Goal: Task Accomplishment & Management: Manage account settings

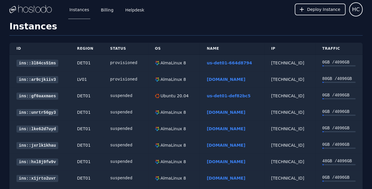
click at [226, 64] on link "us-det01-664d8794" at bounding box center [229, 63] width 45 height 5
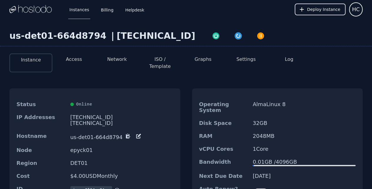
click at [79, 58] on button "Access" at bounding box center [74, 59] width 16 height 7
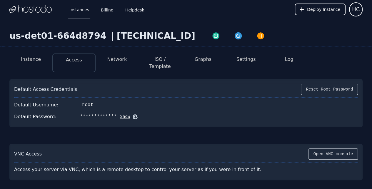
click at [125, 60] on button "Network" at bounding box center [117, 59] width 20 height 7
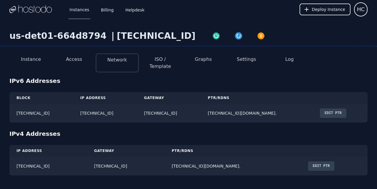
click at [346, 109] on button "Edit PTR" at bounding box center [333, 113] width 26 height 9
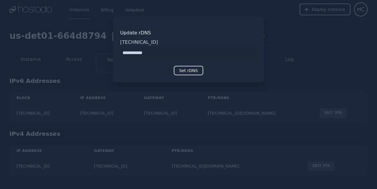
click at [121, 51] on input "input" at bounding box center [188, 53] width 137 height 12
type input "**********"
click at [182, 72] on button "Set rDNS" at bounding box center [188, 70] width 29 height 9
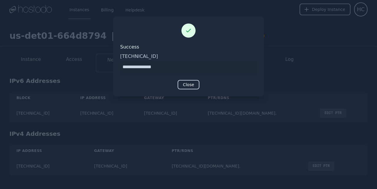
click at [195, 84] on button "Close" at bounding box center [188, 84] width 22 height 9
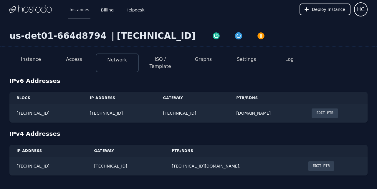
click at [308, 162] on button "Edit PTR" at bounding box center [321, 166] width 26 height 9
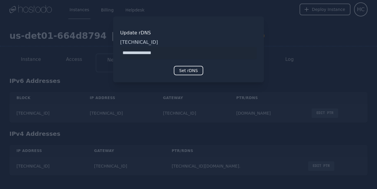
type input "**********"
click at [191, 70] on button "Set rDNS" at bounding box center [188, 70] width 29 height 9
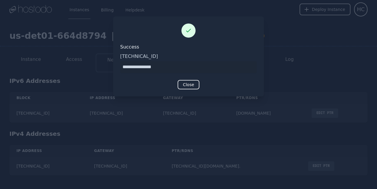
click at [151, 129] on div at bounding box center [188, 94] width 377 height 189
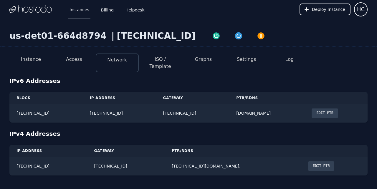
click at [77, 59] on button "Access" at bounding box center [74, 59] width 16 height 7
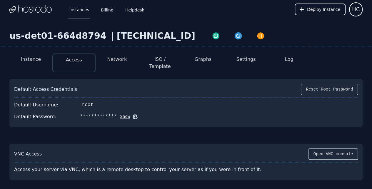
click at [116, 60] on button "Network" at bounding box center [117, 59] width 20 height 7
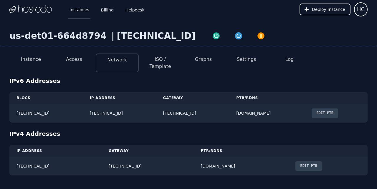
click at [65, 58] on li "Access" at bounding box center [73, 63] width 43 height 19
click at [69, 62] on button "Access" at bounding box center [74, 59] width 16 height 7
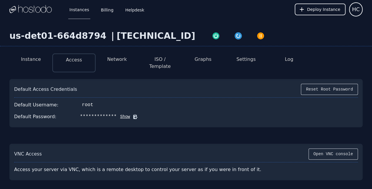
click at [109, 63] on li "Network" at bounding box center [117, 63] width 43 height 19
click at [115, 58] on button "Network" at bounding box center [117, 59] width 20 height 7
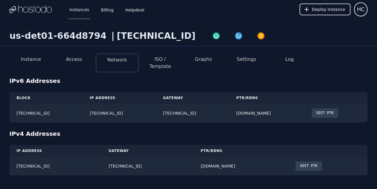
click at [159, 59] on button "ISO / Template" at bounding box center [160, 63] width 34 height 14
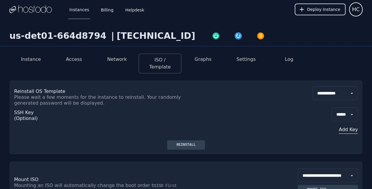
click at [247, 61] on button "Settings" at bounding box center [246, 59] width 19 height 7
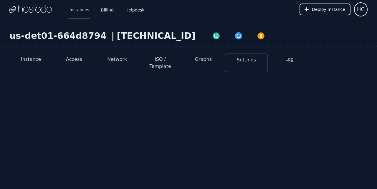
select select "***"
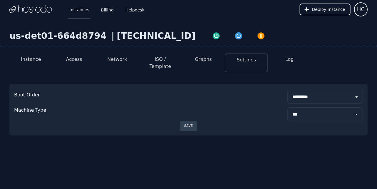
click at [37, 60] on button "Instance" at bounding box center [31, 59] width 20 height 7
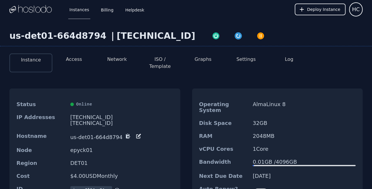
click at [130, 130] on div "Hostname us-det01-664d8794" at bounding box center [94, 137] width 171 height 14
drag, startPoint x: 131, startPoint y: 135, endPoint x: 131, endPoint y: 126, distance: 9.1
click at [131, 134] on div "Hostname us-det01-664d8794" at bounding box center [94, 137] width 171 height 14
click at [131, 130] on div "Hostname us-det01-664d8794" at bounding box center [94, 137] width 171 height 14
click at [136, 134] on icon at bounding box center [138, 136] width 4 height 4
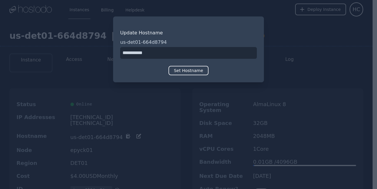
click at [124, 53] on input "input" at bounding box center [188, 53] width 137 height 12
type input "**********"
click at [191, 72] on button "Set Hostname" at bounding box center [188, 70] width 40 height 9
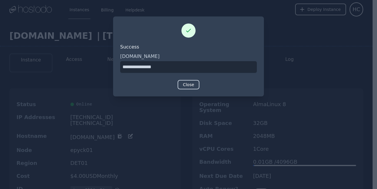
click at [185, 87] on button "Close" at bounding box center [188, 84] width 22 height 9
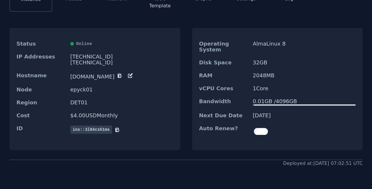
scroll to position [48, 0]
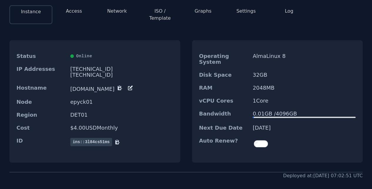
click at [116, 9] on button "Network" at bounding box center [117, 11] width 20 height 7
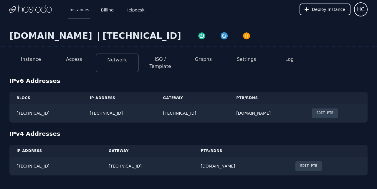
click at [248, 61] on button "Settings" at bounding box center [246, 59] width 19 height 7
select select "***"
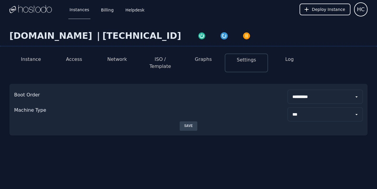
click at [120, 59] on button "Network" at bounding box center [117, 59] width 20 height 7
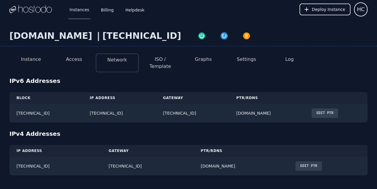
click at [160, 58] on button "ISO / Template" at bounding box center [160, 63] width 34 height 14
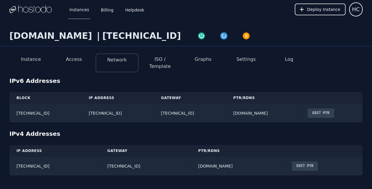
select select "**"
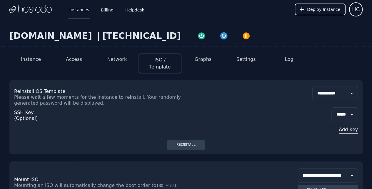
click at [69, 62] on button "Access" at bounding box center [74, 59] width 16 height 7
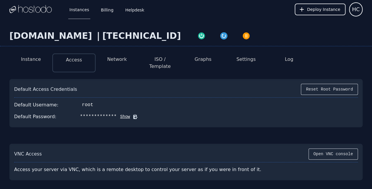
click at [25, 58] on button "Instance" at bounding box center [31, 59] width 20 height 7
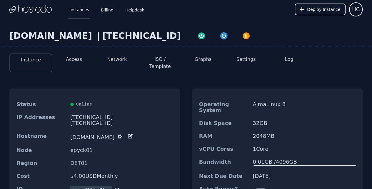
click at [112, 60] on button "Network" at bounding box center [117, 59] width 20 height 7
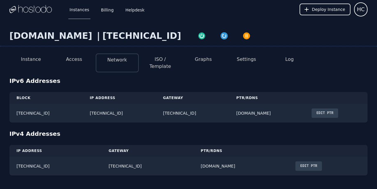
click at [70, 62] on button "Access" at bounding box center [74, 59] width 16 height 7
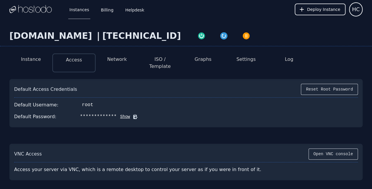
click at [154, 60] on button "ISO / Template" at bounding box center [160, 63] width 34 height 14
select select "**"
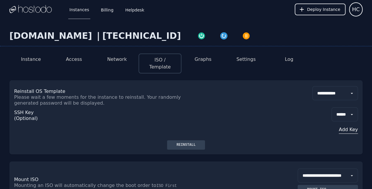
click at [336, 86] on select "**********" at bounding box center [336, 93] width 46 height 14
click at [313, 86] on select "**********" at bounding box center [336, 93] width 46 height 14
click at [188, 140] on button "Reinstall" at bounding box center [186, 144] width 38 height 9
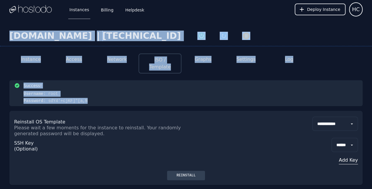
drag, startPoint x: 86, startPoint y: 95, endPoint x: 9, endPoint y: 36, distance: 97.2
click at [4, 35] on div "**********" at bounding box center [186, 155] width 372 height 272
copy div "node.auto-rp.com | 38.43.93.211 Instance Access Network ISO / Template Graphs S…"
click at [28, 6] on img at bounding box center [30, 9] width 42 height 9
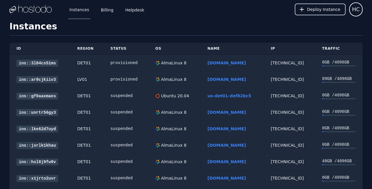
click at [314, 5] on button "Deploy Instance" at bounding box center [320, 10] width 51 height 12
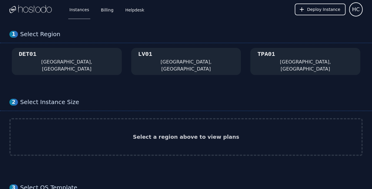
click at [267, 64] on div "[GEOGRAPHIC_DATA], [GEOGRAPHIC_DATA]" at bounding box center [305, 66] width 96 height 14
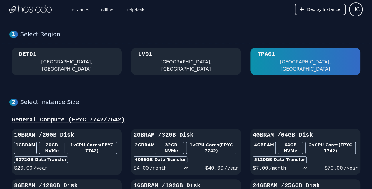
click at [189, 132] on h3 "2GB RAM / 32 GB Disk" at bounding box center [186, 135] width 105 height 8
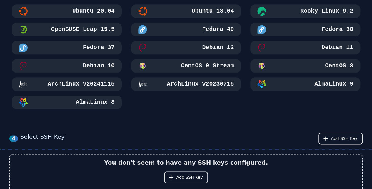
scroll to position [353, 0]
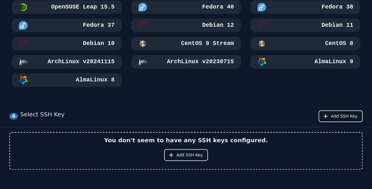
click at [60, 76] on div "AlmaLinux 8" at bounding box center [67, 80] width 96 height 9
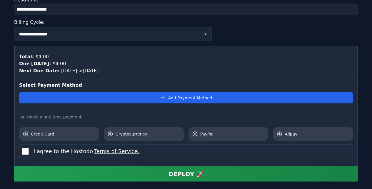
scroll to position [634, 0]
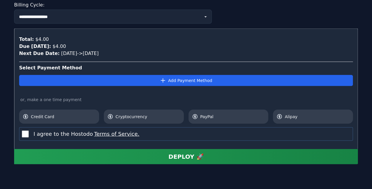
click at [155, 110] on link "Cryptocurrency" at bounding box center [144, 117] width 80 height 14
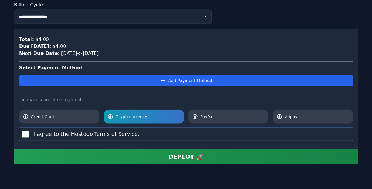
click at [46, 130] on label "I agree to the Hostodo Terms of Service." at bounding box center [87, 134] width 106 height 8
click at [228, 149] on button "DEPLOY 🚀" at bounding box center [186, 156] width 344 height 15
